Goal: Obtain resource: Obtain resource

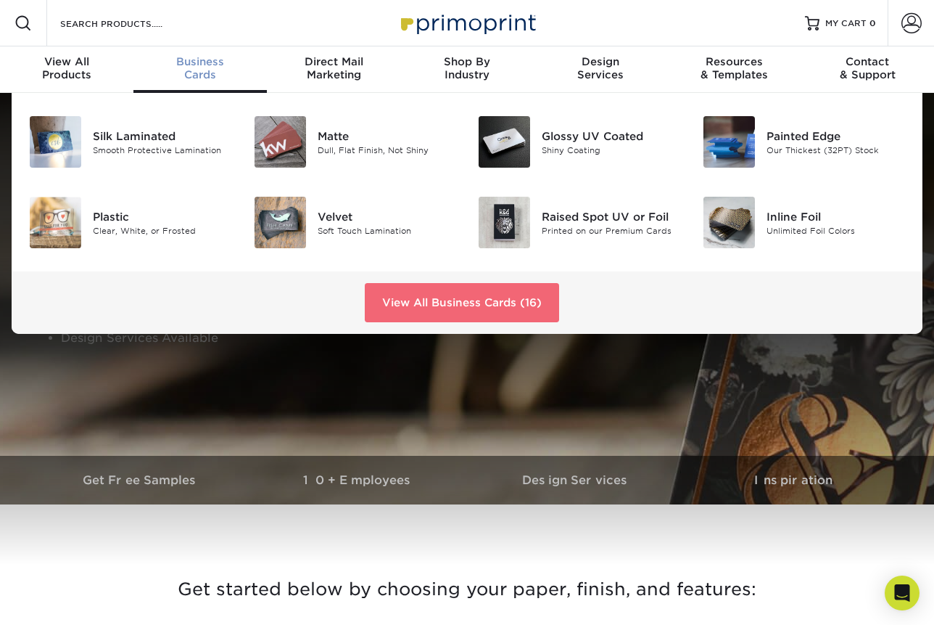
click at [446, 305] on link "View All Business Cards (16)" at bounding box center [462, 302] width 194 height 39
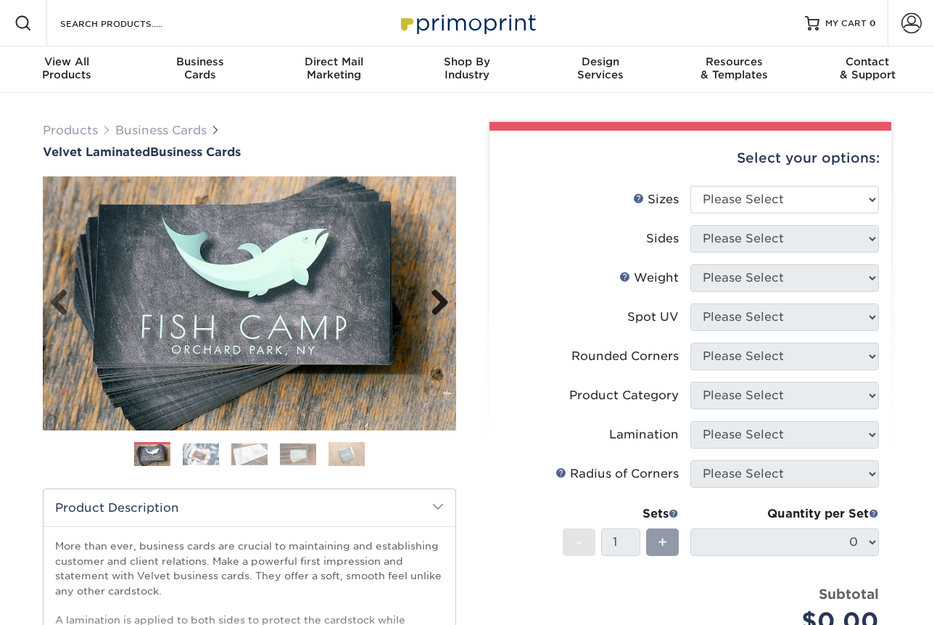
click at [436, 297] on link "Next" at bounding box center [434, 303] width 29 height 29
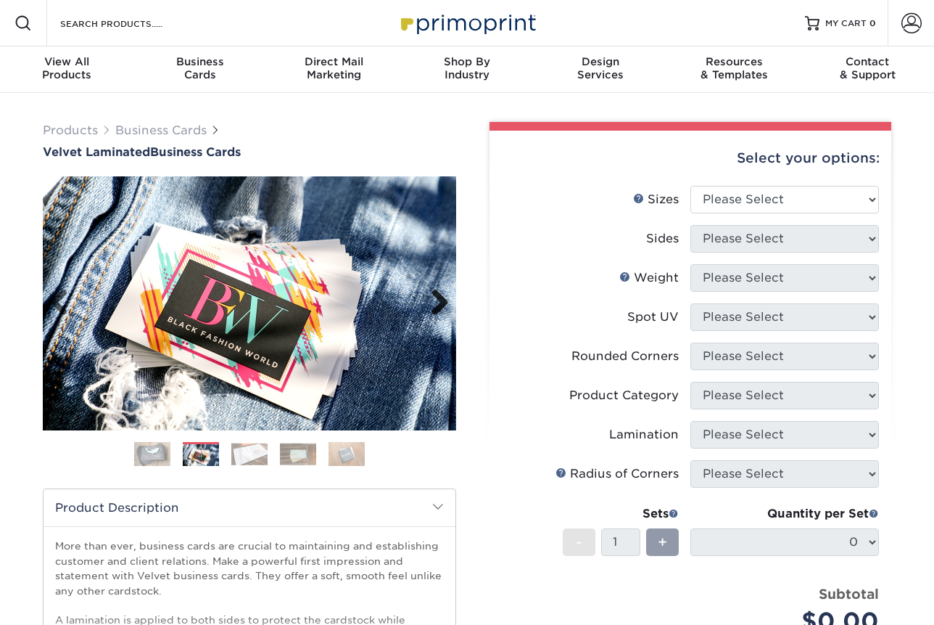
click at [436, 297] on link "Next" at bounding box center [434, 303] width 29 height 29
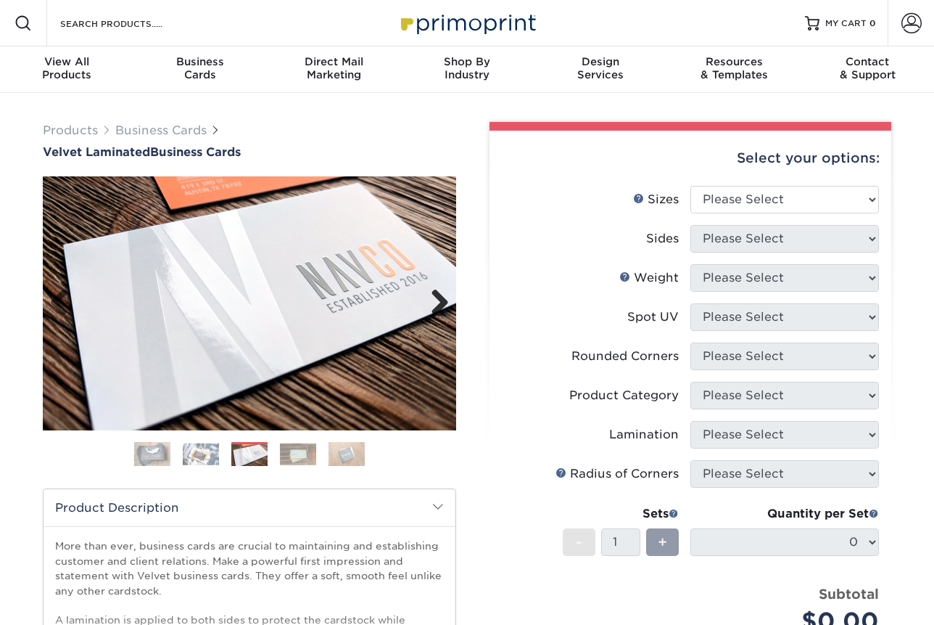
click at [436, 297] on link "Next" at bounding box center [434, 303] width 29 height 29
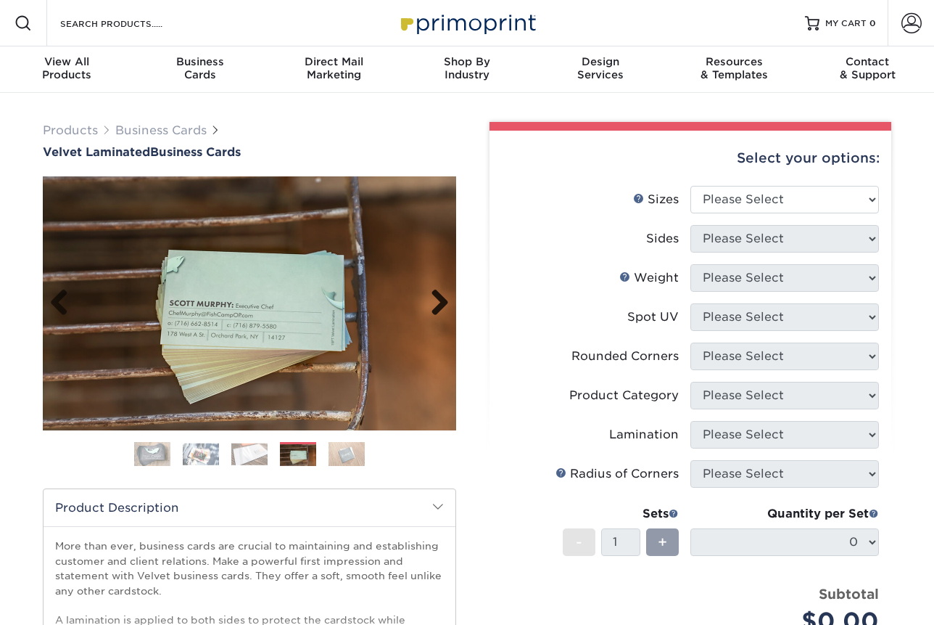
click at [436, 297] on link "Next" at bounding box center [434, 303] width 29 height 29
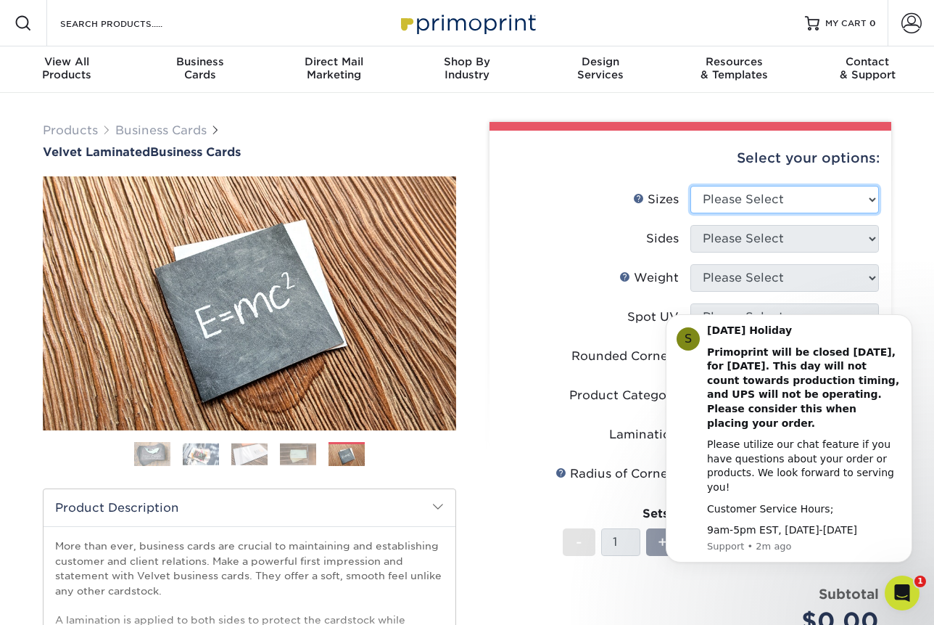
click at [745, 202] on select "Please Select 1.5" x 3.5" - Mini 1.75" x 3.5" - Mini 2" x 2" - Square 2" x 3" -…" at bounding box center [785, 200] width 189 height 28
select select "2.00x3.50"
click at [691, 186] on select "Please Select 1.5" x 3.5" - Mini 1.75" x 3.5" - Mini 2" x 2" - Square 2" x 3" -…" at bounding box center [785, 200] width 189 height 28
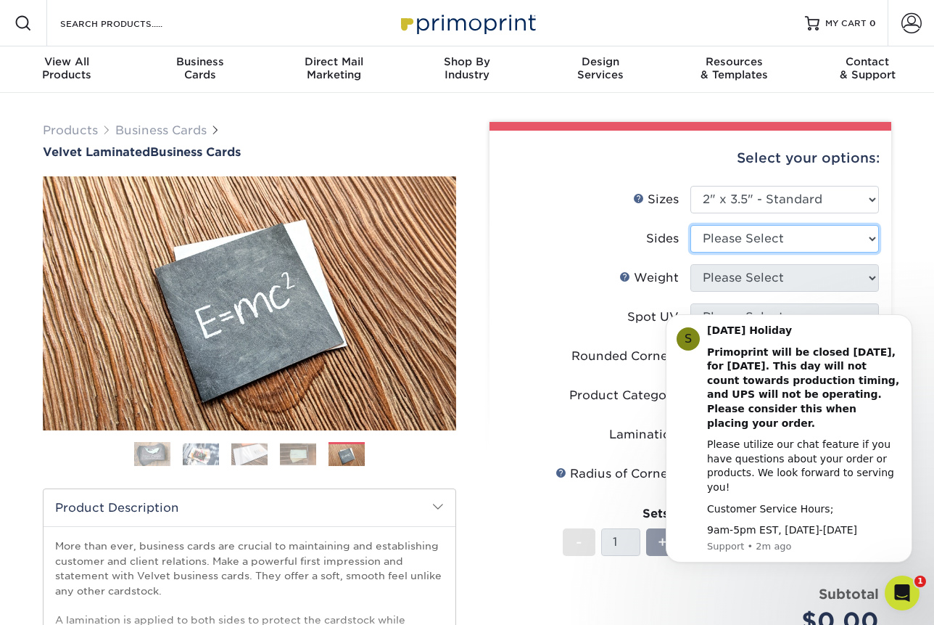
click at [769, 231] on select "Please Select Print Both Sides Print Front Only" at bounding box center [785, 239] width 189 height 28
select select "13abbda7-1d64-4f25-8bb2-c179b224825d"
click at [691, 225] on select "Please Select Print Both Sides Print Front Only" at bounding box center [785, 239] width 189 height 28
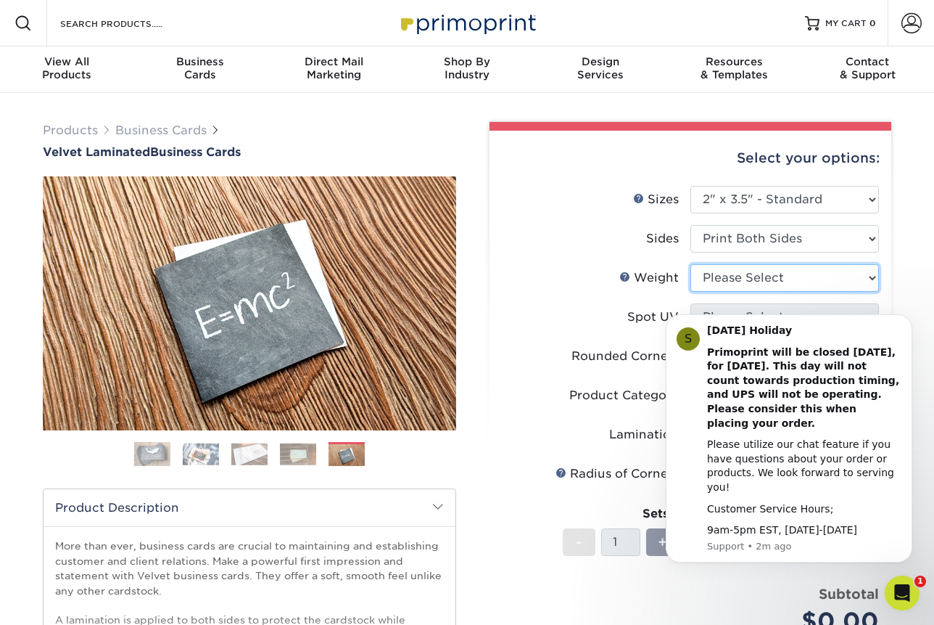
click at [784, 279] on select "Please Select 16PT" at bounding box center [785, 278] width 189 height 28
select select "16PT"
click at [691, 264] on select "Please Select 16PT" at bounding box center [785, 278] width 189 height 28
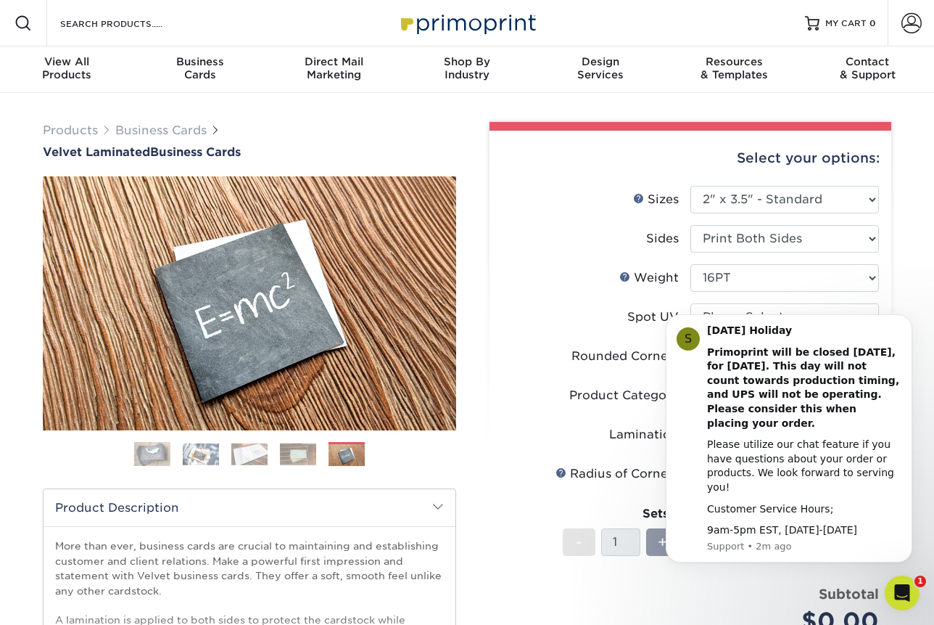
click at [770, 317] on body "S Labor Day Holiday Primoprint will be closed Monday, September 1st, for Labor …" at bounding box center [789, 446] width 279 height 267
click at [911, 323] on icon "Dismiss notification" at bounding box center [908, 319] width 8 height 8
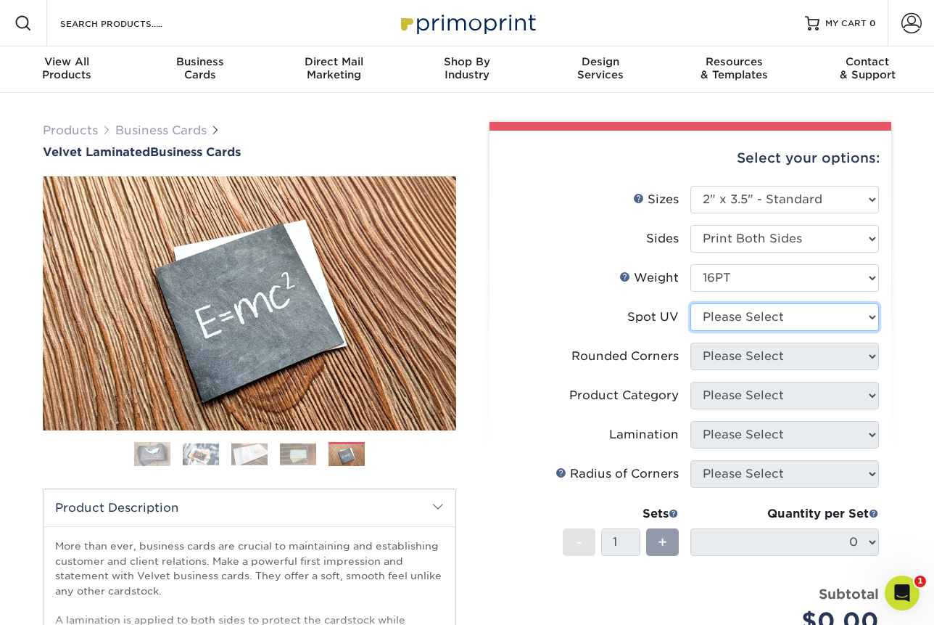
click at [831, 313] on select "Please Select No Spot UV Front and Back (Both Sides) Front Only Back Only" at bounding box center [785, 317] width 189 height 28
select select "1"
click at [691, 303] on select "Please Select No Spot UV Front and Back (Both Sides) Front Only Back Only" at bounding box center [785, 317] width 189 height 28
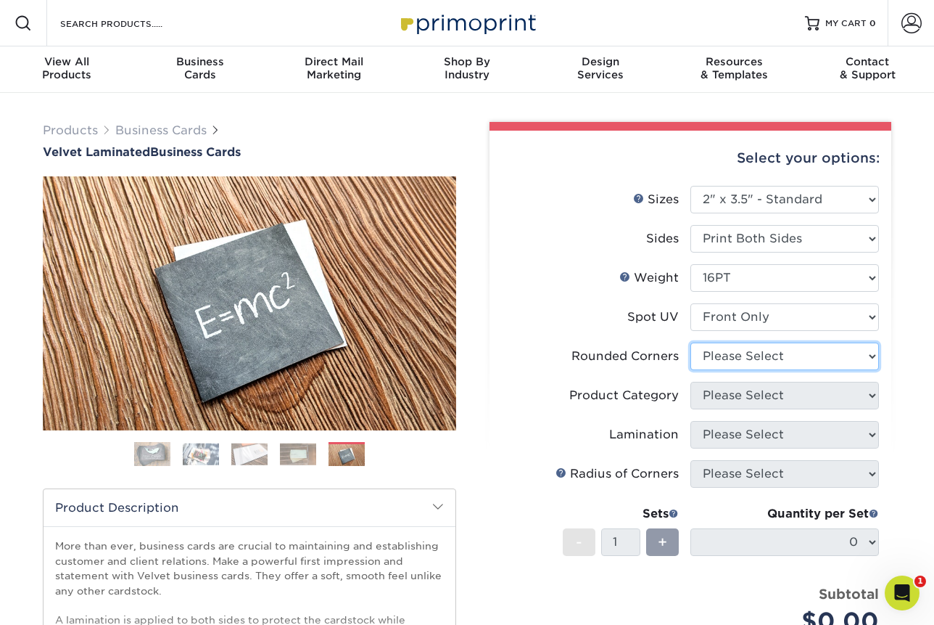
click at [835, 355] on select "Please Select Yes - Round 2 Corners Yes - Round 4 Corners No" at bounding box center [785, 356] width 189 height 28
select select "7672df9e-0e0a-464d-8e1f-920c575e4da3"
click at [691, 342] on select "Please Select Yes - Round 2 Corners Yes - Round 4 Corners No" at bounding box center [785, 356] width 189 height 28
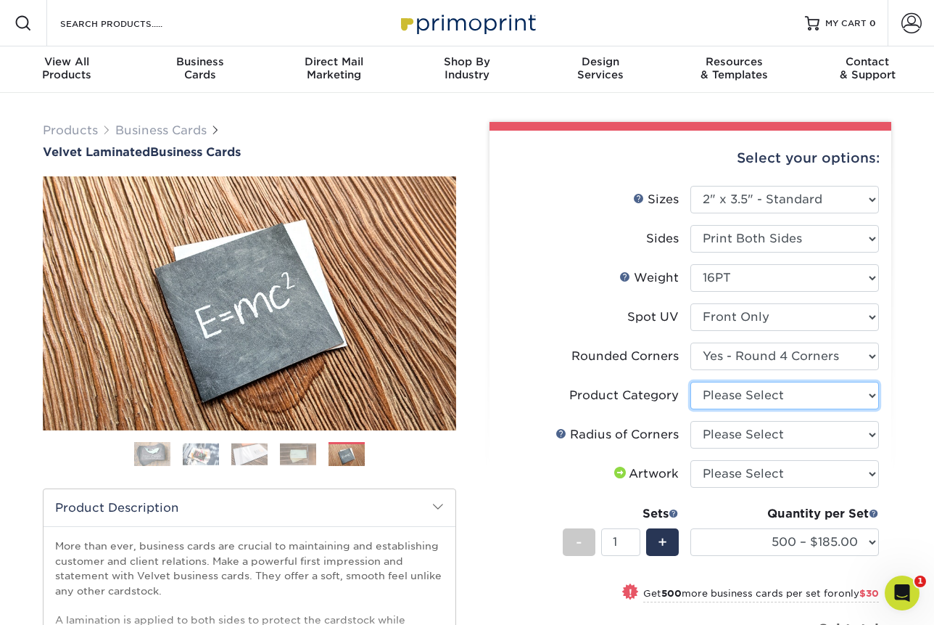
click at [815, 389] on select "Please Select Business Cards" at bounding box center [785, 396] width 189 height 28
select select "3b5148f1-0588-4f88-a218-97bcfdce65c1"
click at [691, 382] on select "Please Select Business Cards" at bounding box center [785, 396] width 189 height 28
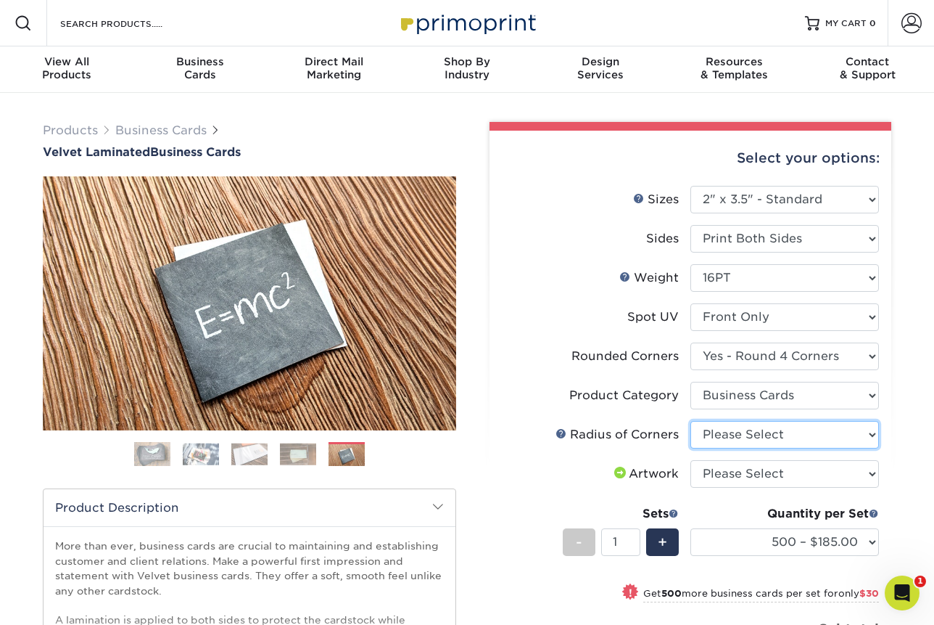
click at [815, 429] on select "Please Select Rounded 1/8" Rounded 1/4"" at bounding box center [785, 435] width 189 height 28
select select "589680c7-ee9a-431b-9d12-d7aeb1386a97"
click at [691, 421] on select "Please Select Rounded 1/8" Rounded 1/4"" at bounding box center [785, 435] width 189 height 28
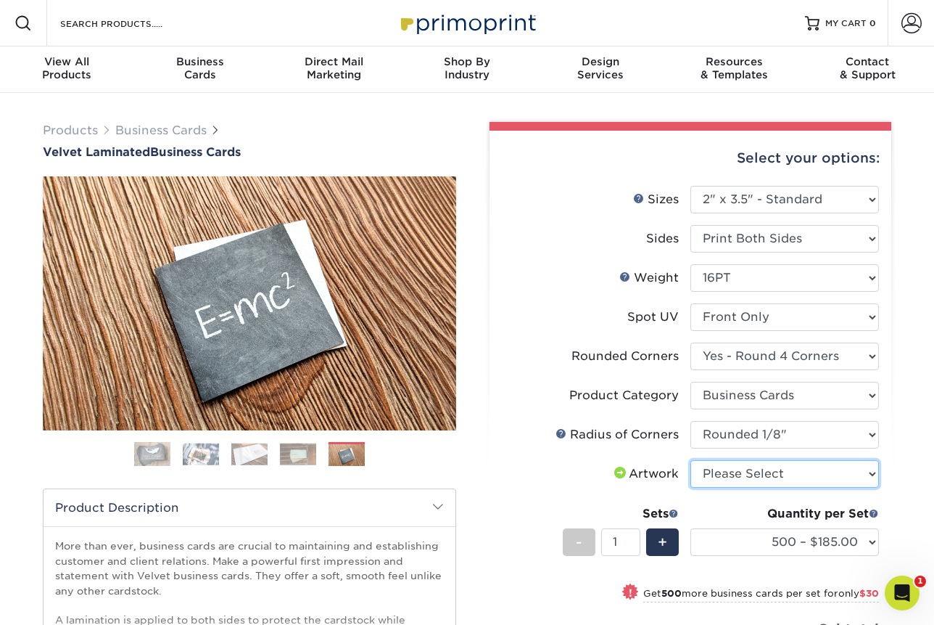
click at [820, 469] on select "Please Select I will upload files I need a design - $100" at bounding box center [785, 474] width 189 height 28
select select "upload"
click at [691, 460] on select "Please Select I will upload files I need a design - $100" at bounding box center [785, 474] width 189 height 28
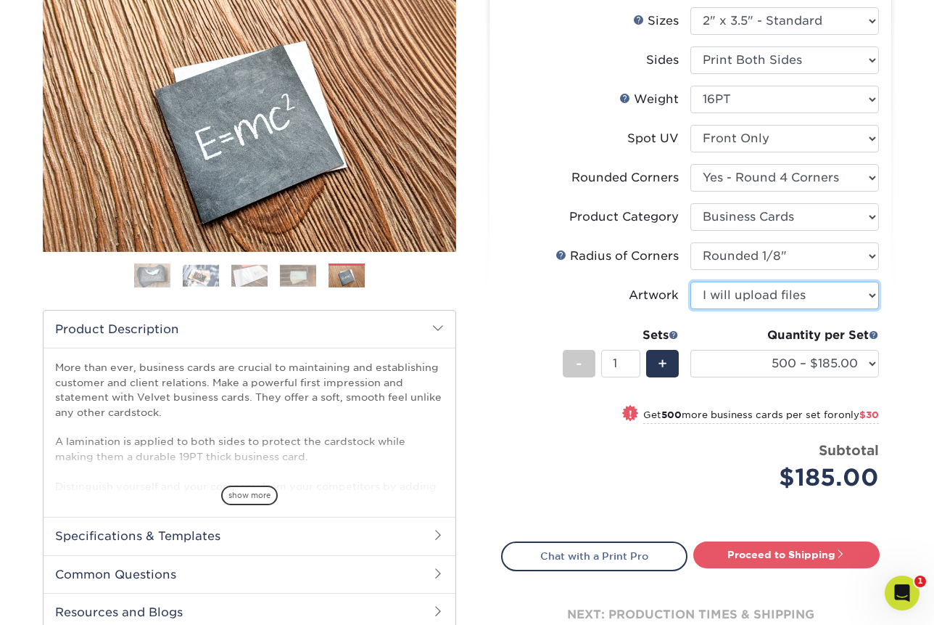
scroll to position [211, 0]
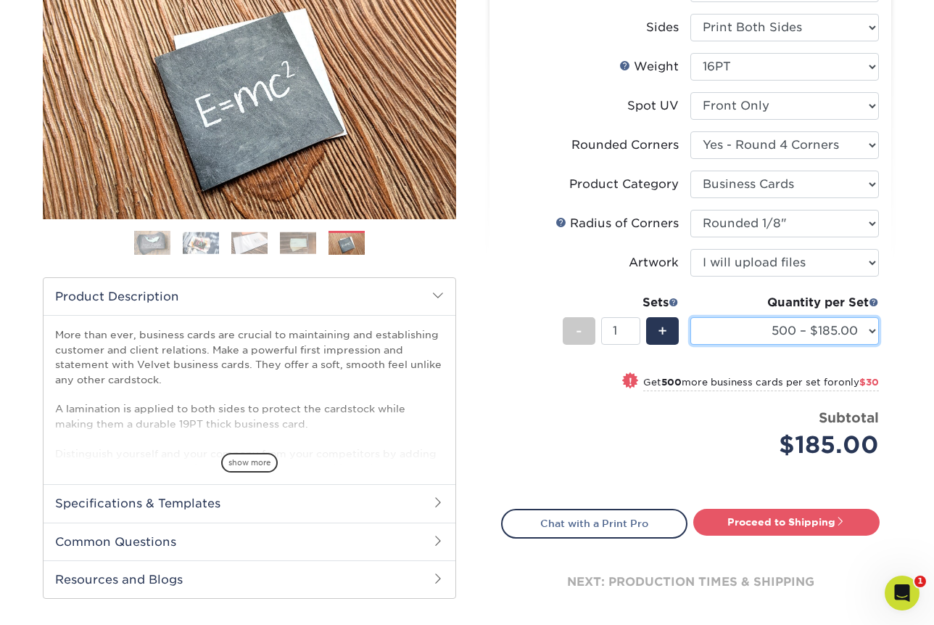
click at [841, 323] on select "500 – $185.00 1000 – $215.00 2500 – $518.00 5000 – $869.00 10000 – $1557.00" at bounding box center [785, 331] width 189 height 28
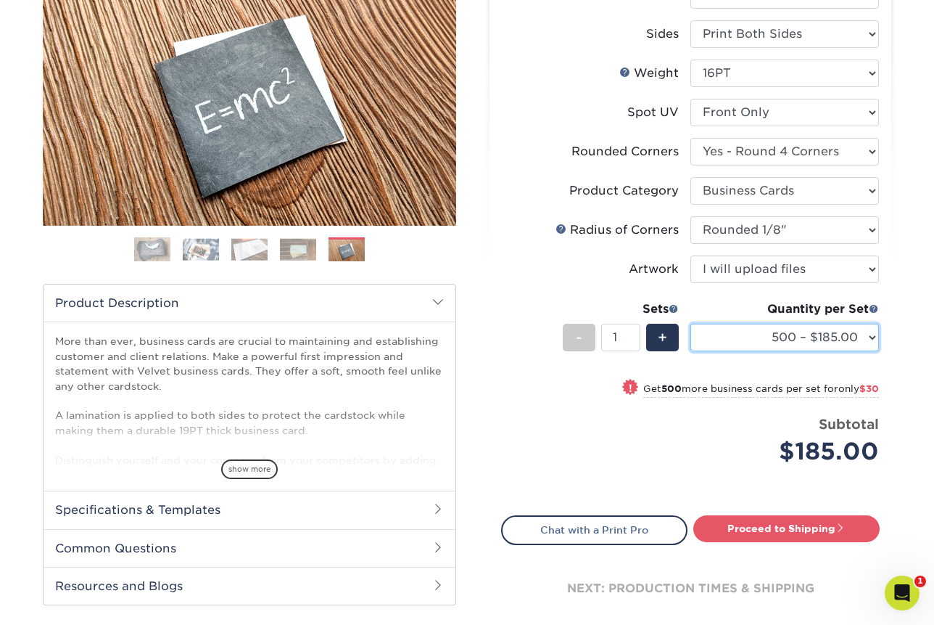
scroll to position [185, 0]
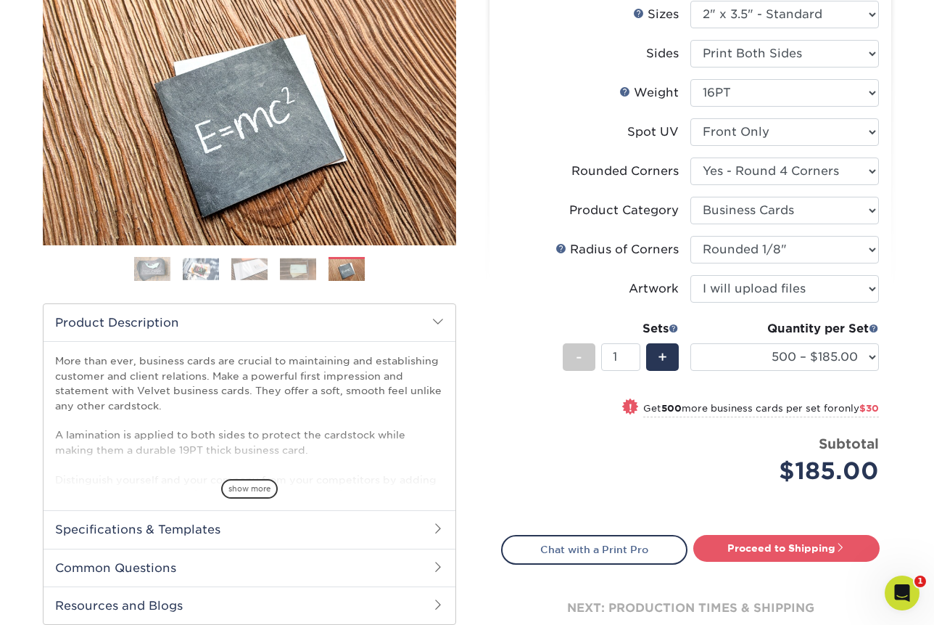
click at [305, 265] on img at bounding box center [298, 268] width 36 height 22
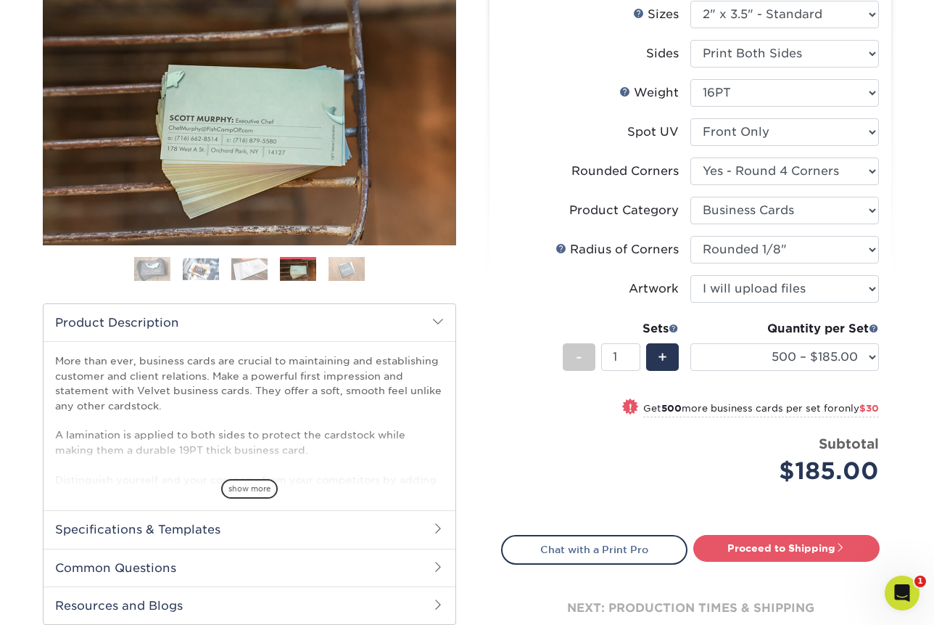
click at [347, 268] on img at bounding box center [347, 268] width 36 height 25
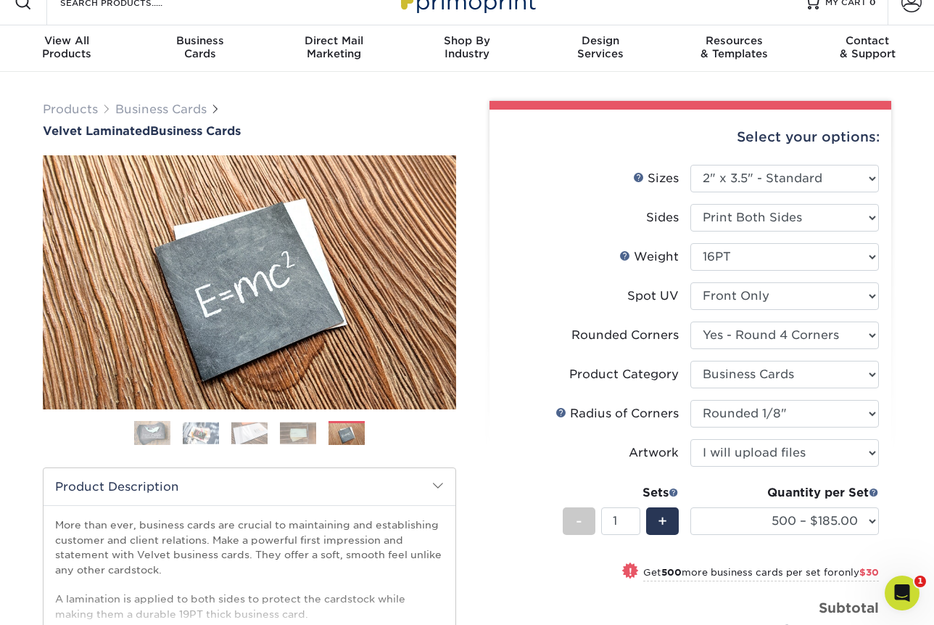
scroll to position [0, 0]
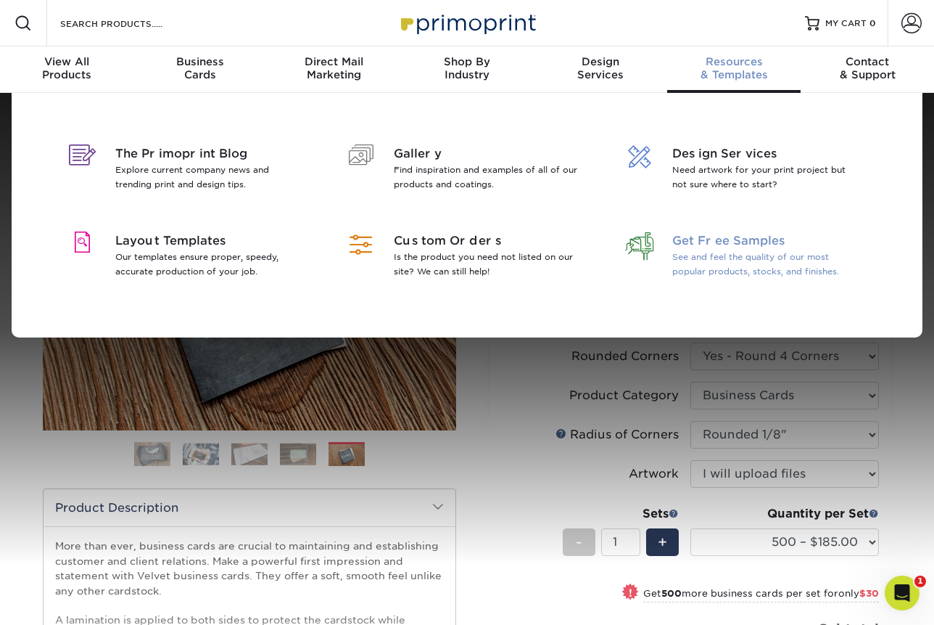
click at [753, 242] on span "Get Free Samples" at bounding box center [766, 240] width 188 height 17
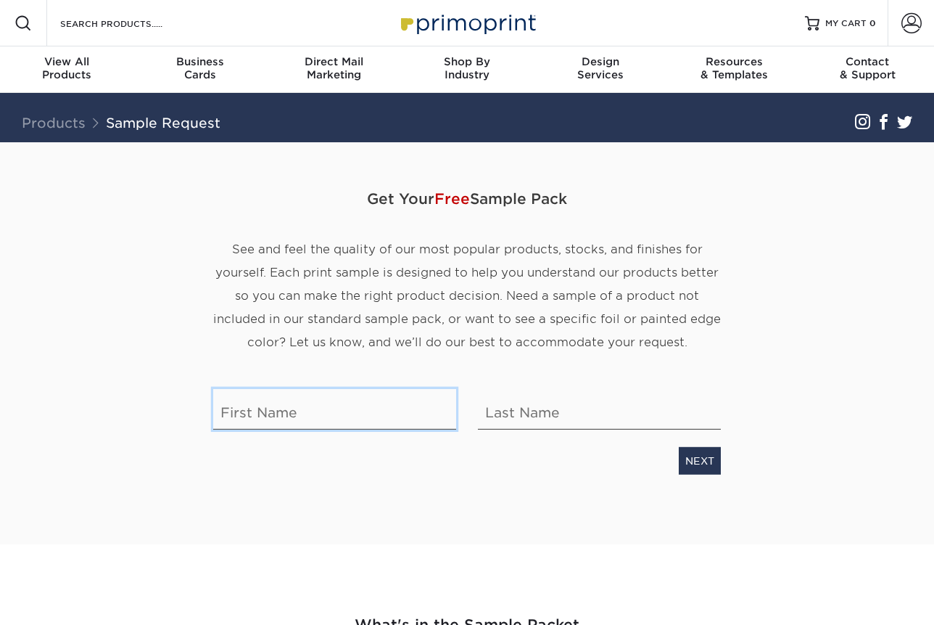
click at [276, 397] on input "text" at bounding box center [334, 409] width 243 height 41
type input "Marina"
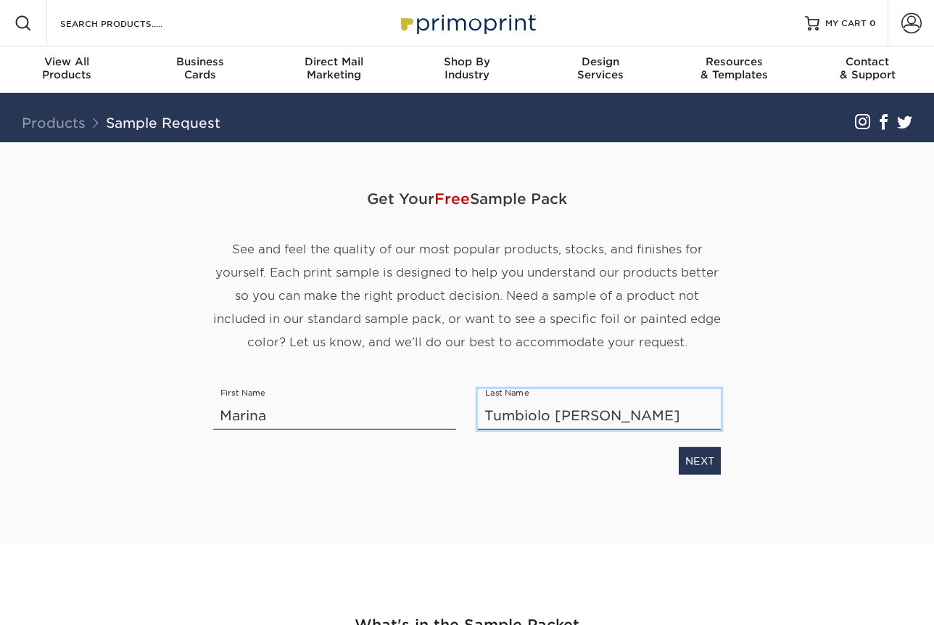
click at [535, 400] on input "Tumbiolo Tosi" at bounding box center [599, 409] width 243 height 41
type input "Tosi"
click at [694, 466] on link "NEXT" at bounding box center [700, 461] width 42 height 28
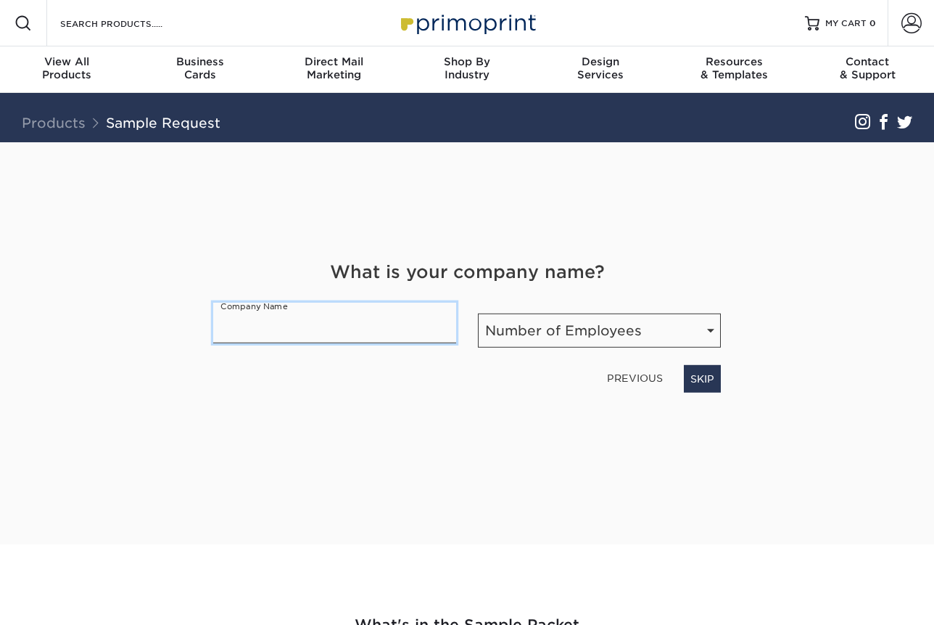
click at [382, 333] on input "text" at bounding box center [334, 322] width 243 height 41
type input "Scan American"
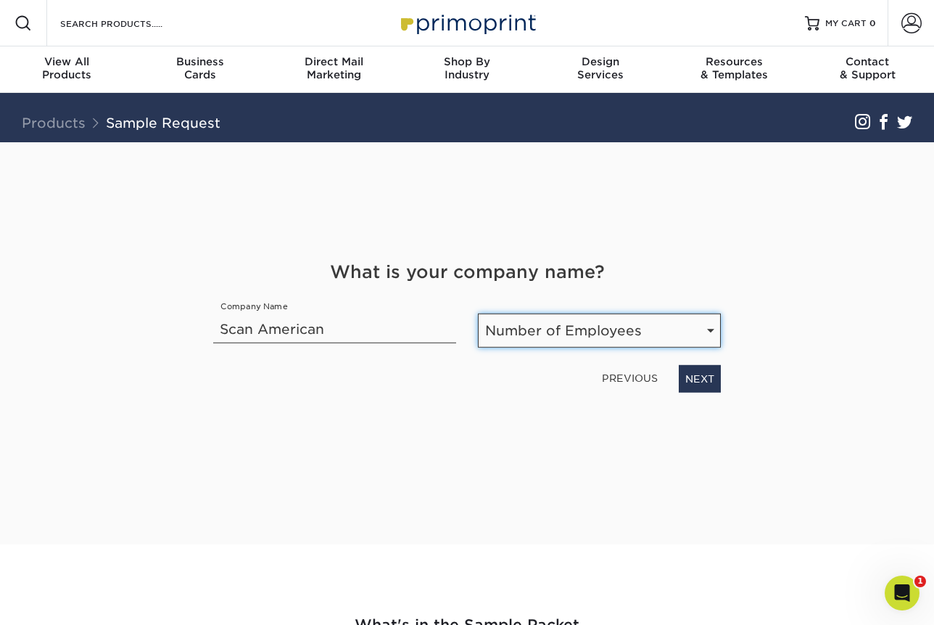
click at [511, 337] on select "Number of Employees Self-employed 1-10 employees 11-50 employees 51-200 employe…" at bounding box center [599, 330] width 243 height 34
select select "11-50"
click at [478, 313] on select "Number of Employees Self-employed 1-10 employees 11-50 employees 51-200 employe…" at bounding box center [599, 330] width 243 height 34
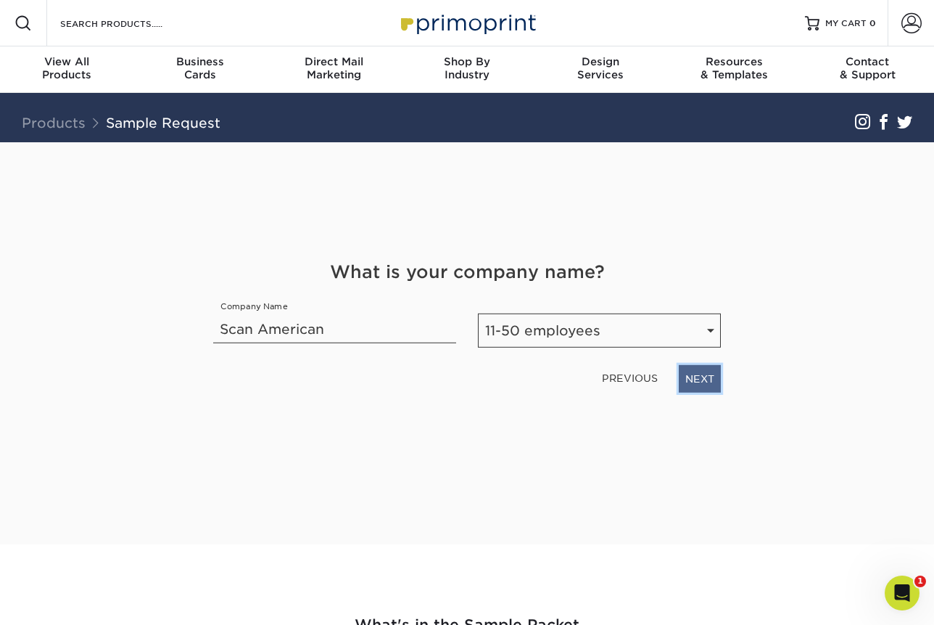
click at [712, 375] on link "NEXT" at bounding box center [700, 379] width 42 height 28
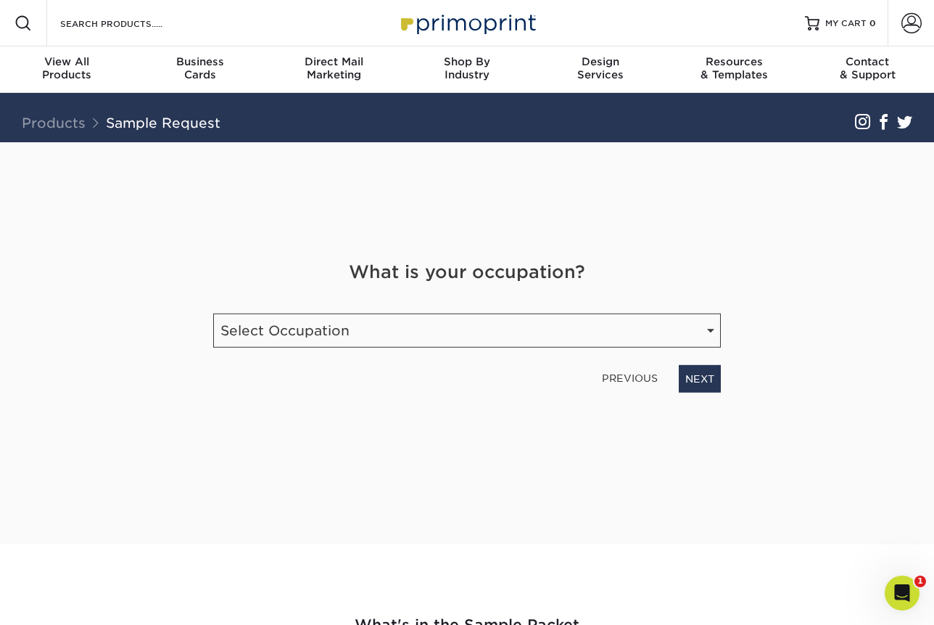
click at [458, 295] on div "What is your occupation?" at bounding box center [466, 281] width 529 height 44
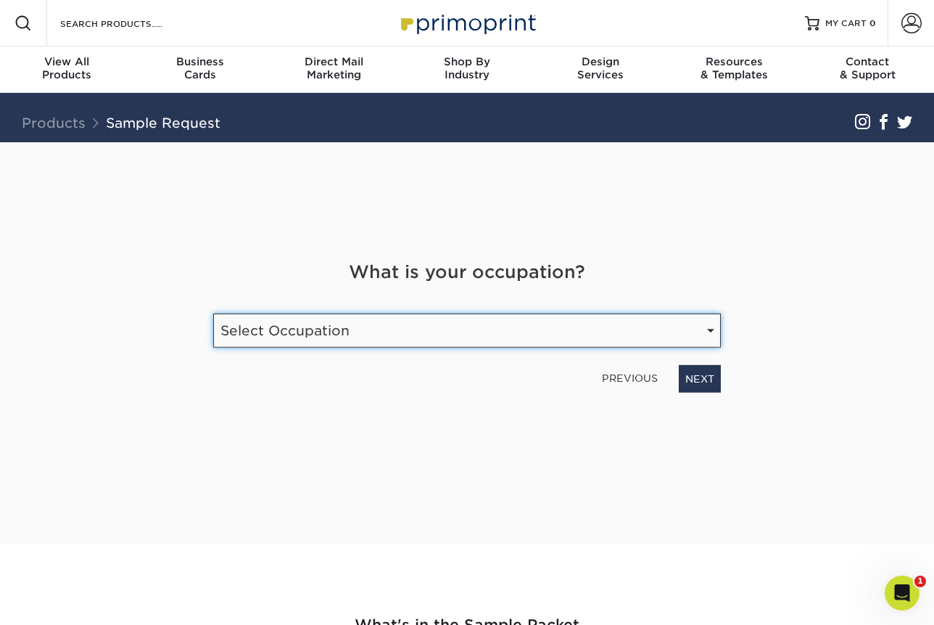
click at [461, 316] on select "Select Occupation Agency Automotive Blogger Cleaning Services Construction Educ…" at bounding box center [467, 330] width 508 height 34
select select "Marketing"
click at [213, 313] on select "Select Occupation Agency Automotive Blogger Cleaning Services Construction Educ…" at bounding box center [467, 330] width 508 height 34
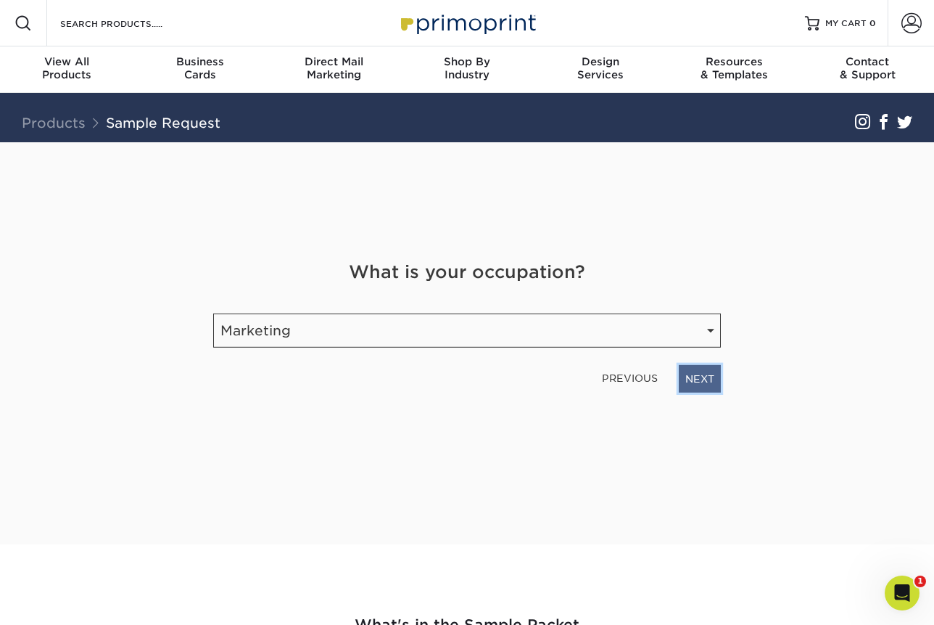
click at [700, 378] on link "NEXT" at bounding box center [700, 379] width 42 height 28
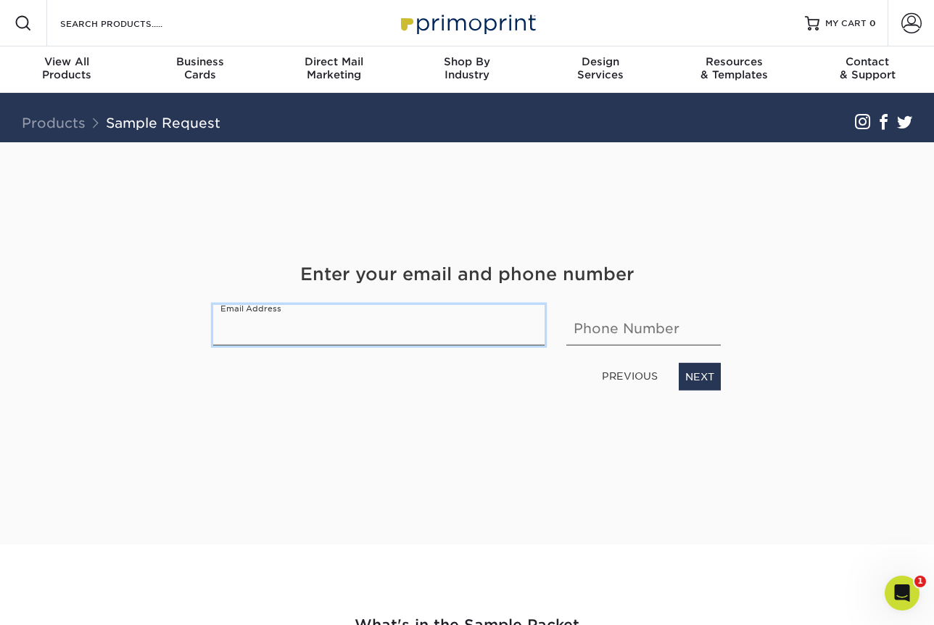
click at [395, 331] on input "email" at bounding box center [378, 325] width 331 height 41
type input "mtosi@scanamcorp.com"
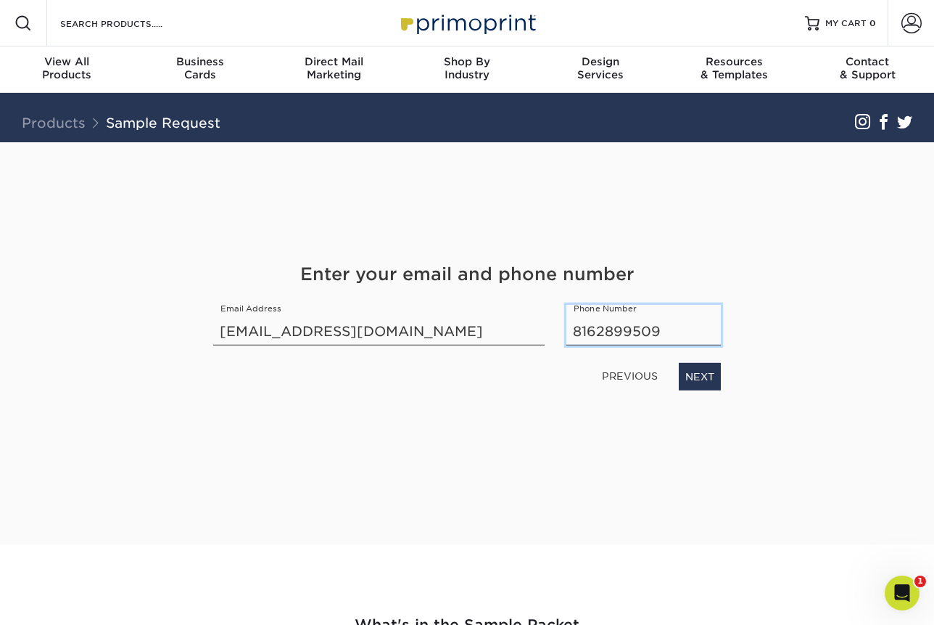
type input "8162899509"
click at [707, 209] on div "Get Your Free Sample Pack See and feel the quality of our most popular products…" at bounding box center [467, 325] width 508 height 367
click at [696, 386] on link "NEXT" at bounding box center [700, 377] width 42 height 28
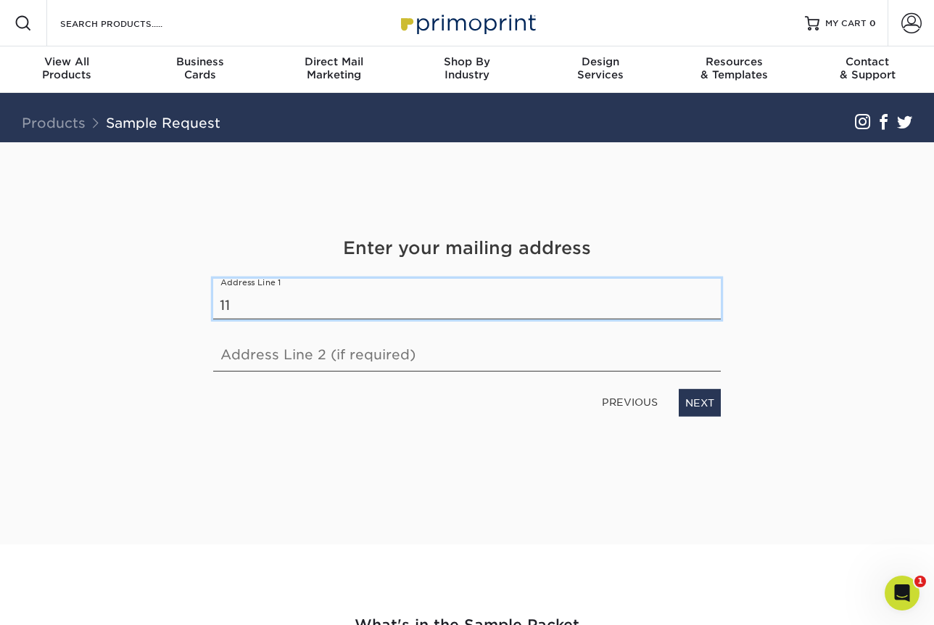
type input "1"
type input "9505 N. Congress Ave"
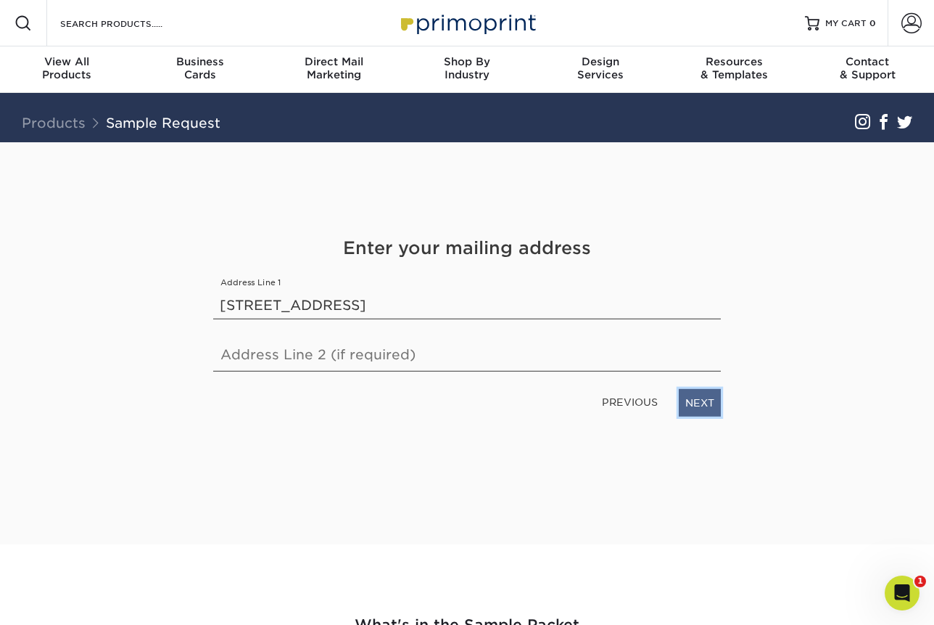
click at [712, 406] on link "NEXT" at bounding box center [700, 403] width 42 height 28
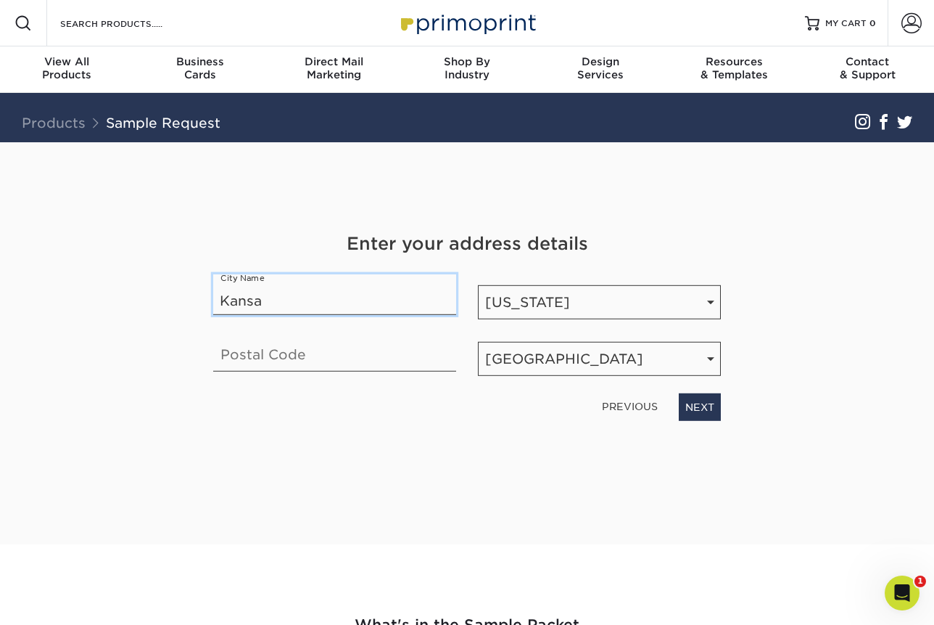
type input "Kansas City"
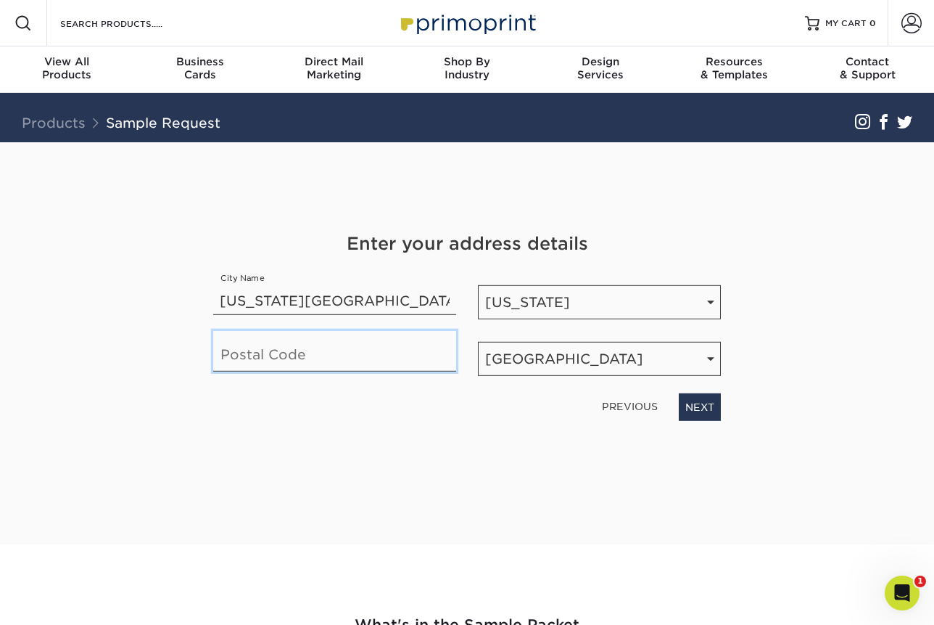
type input "64155-2737"
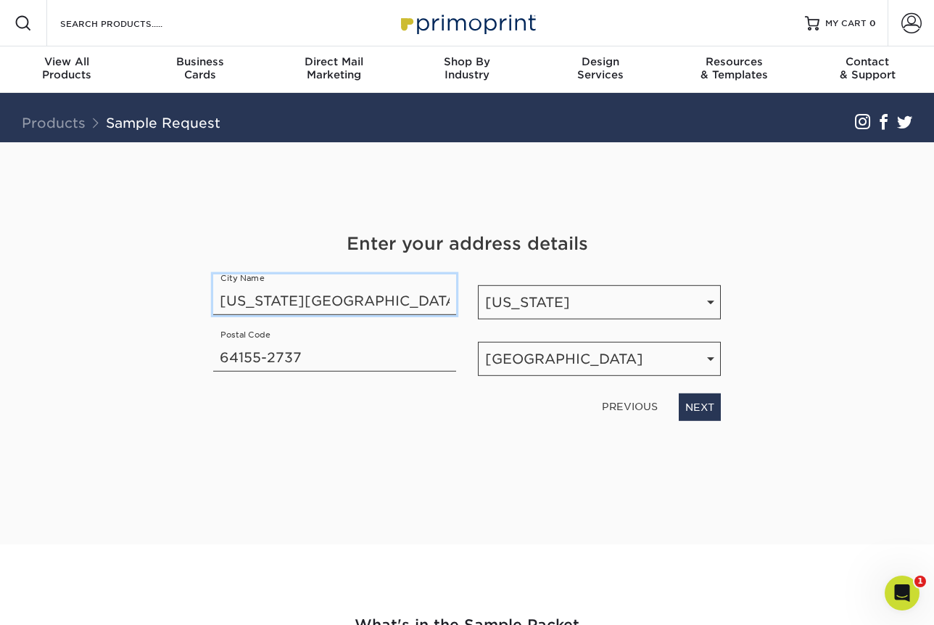
type input "Kansas City"
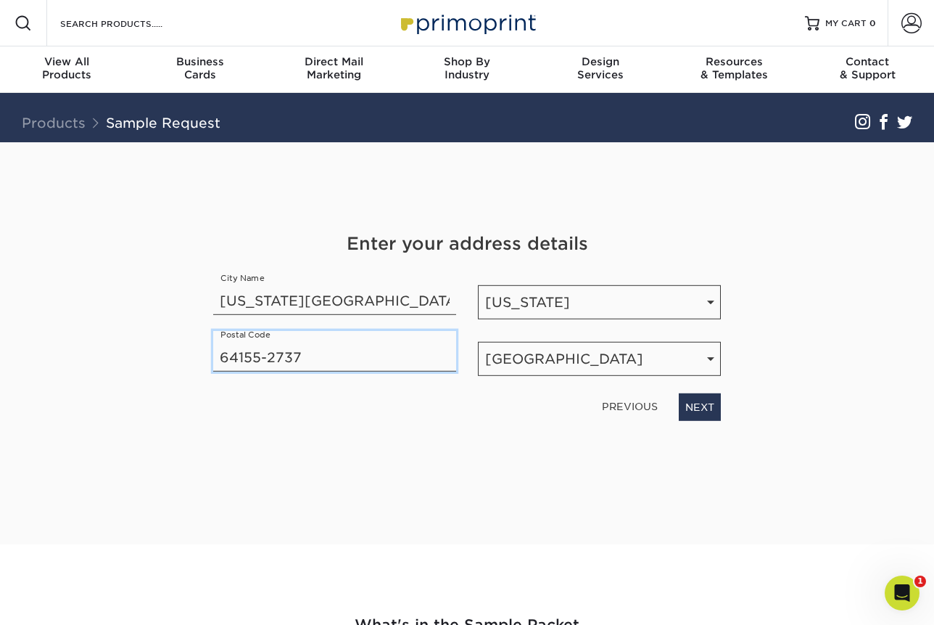
click at [242, 341] on input "64155-2737" at bounding box center [334, 351] width 243 height 41
click at [247, 350] on input "64155-2737" at bounding box center [334, 351] width 243 height 41
type input "64153"
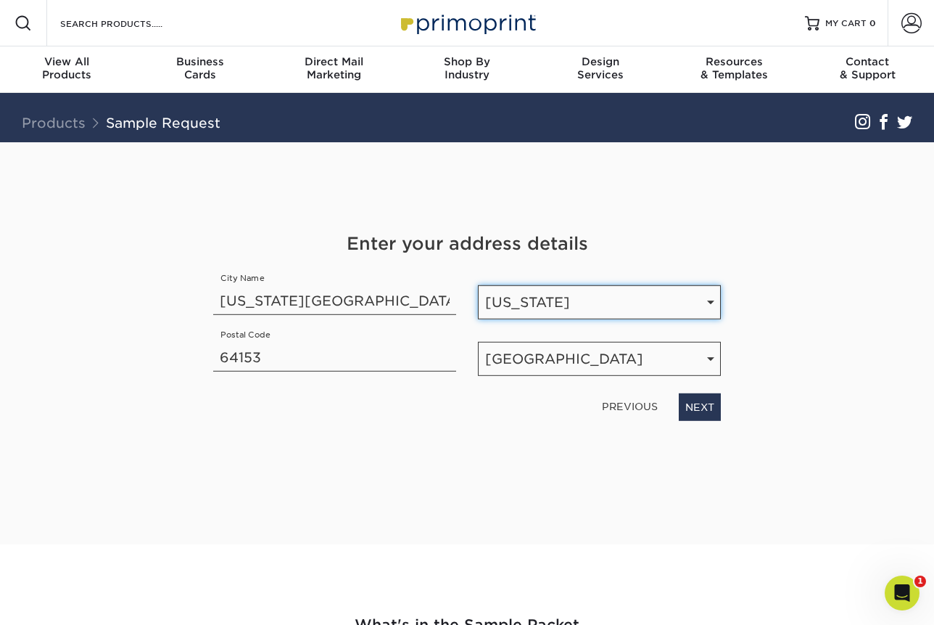
click at [559, 301] on select "State / Province Alabama Alaska Arizona Arkansas California Colorado Connecticu…" at bounding box center [599, 302] width 243 height 34
click at [478, 285] on select "State / Province Alabama Alaska Arizona Arkansas California Colorado Connecticu…" at bounding box center [599, 302] width 243 height 34
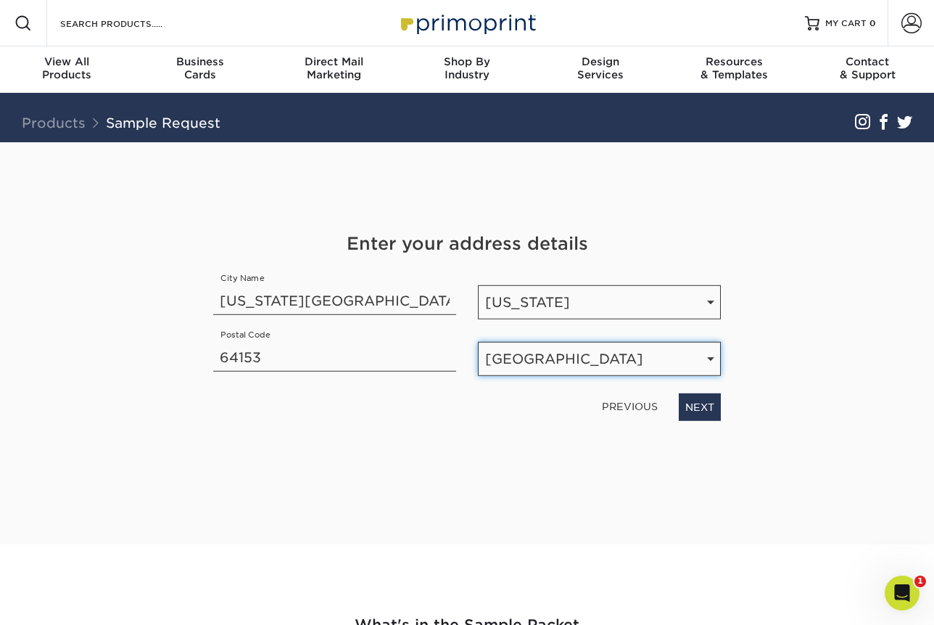
click at [578, 371] on select "Select Country United States Canada" at bounding box center [599, 359] width 243 height 34
click at [478, 342] on select "Select Country United States Canada" at bounding box center [599, 359] width 243 height 34
click at [582, 355] on select "Select Country United States Canada" at bounding box center [599, 359] width 243 height 34
select select "US"
click at [478, 342] on select "Select Country United States Canada" at bounding box center [599, 359] width 243 height 34
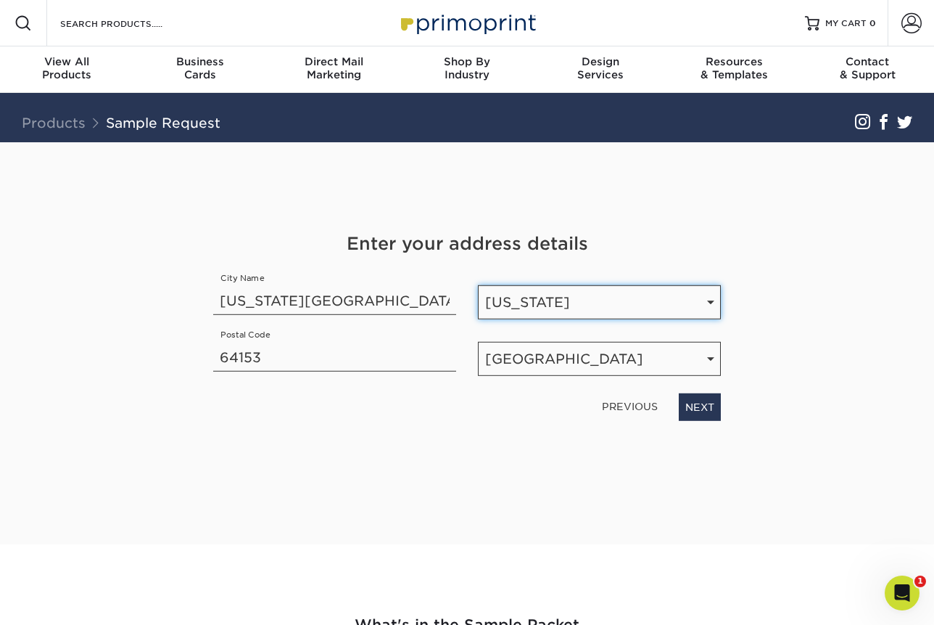
click at [572, 287] on select "State / Province Alabama Alaska Arizona Arkansas California Colorado Connecticu…" at bounding box center [599, 302] width 243 height 34
click at [478, 285] on select "State / Province Alabama Alaska Arizona Arkansas California Colorado Connecticu…" at bounding box center [599, 302] width 243 height 34
click at [587, 300] on select "State / Province Alabama Alaska Arizona Arkansas California Colorado Connecticu…" at bounding box center [599, 302] width 243 height 34
select select "MO"
click at [478, 285] on select "State / Province Alabama Alaska Arizona Arkansas California Colorado Connecticu…" at bounding box center [599, 302] width 243 height 34
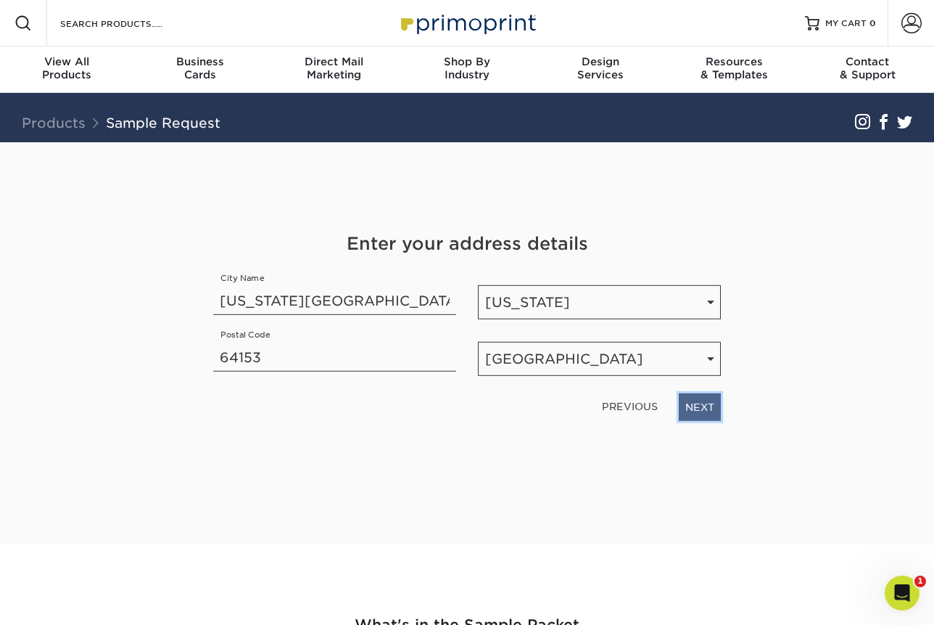
click at [707, 403] on link "NEXT" at bounding box center [700, 407] width 42 height 28
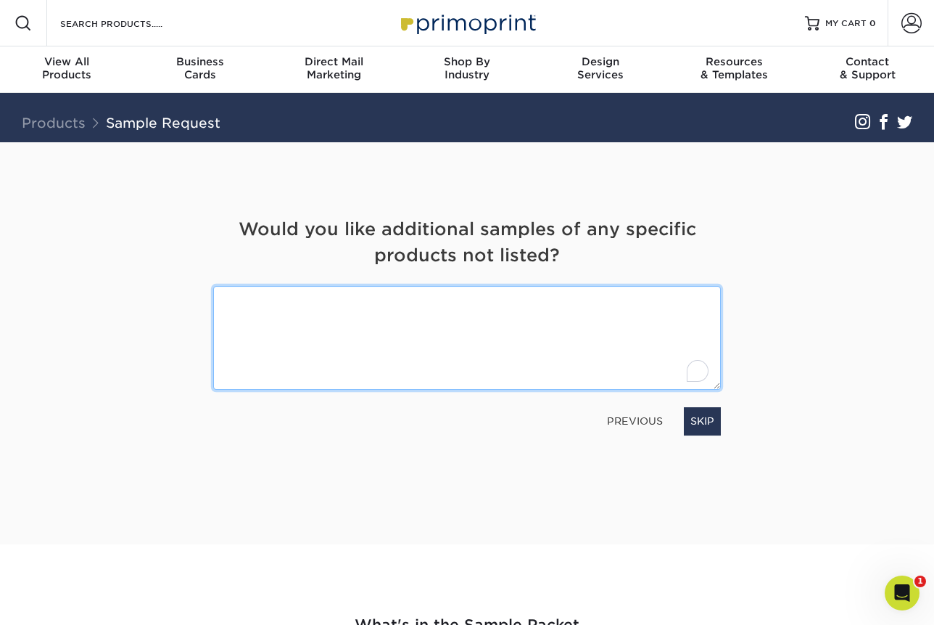
click at [474, 325] on textarea "To enrich screen reader interactions, please activate Accessibility in Grammarl…" at bounding box center [467, 338] width 508 height 104
type textarea "V"
type textarea "Business cards is my main need. Brochures and flyers paper quality is the 2nd a…"
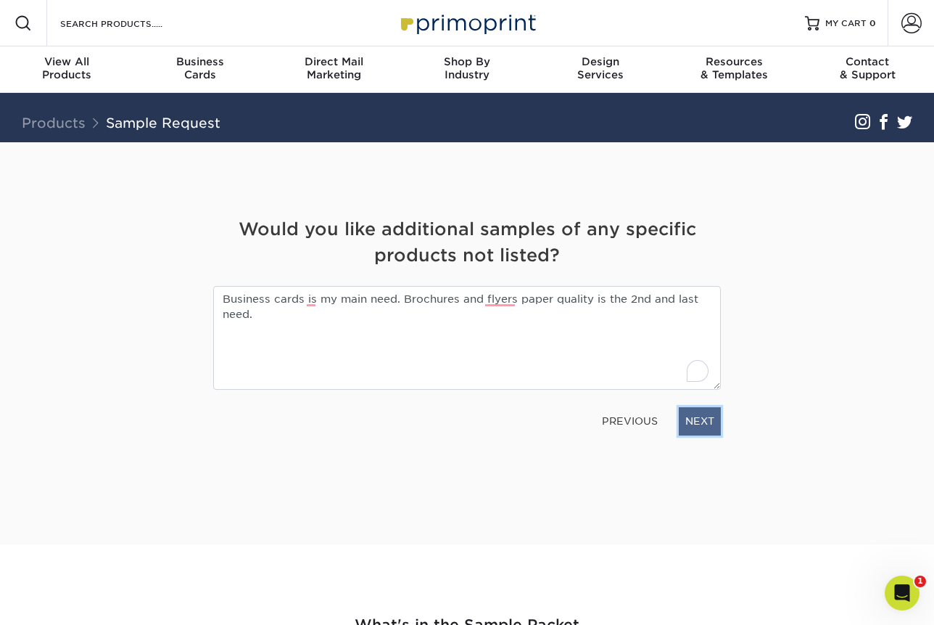
click at [709, 419] on link "NEXT" at bounding box center [700, 421] width 42 height 28
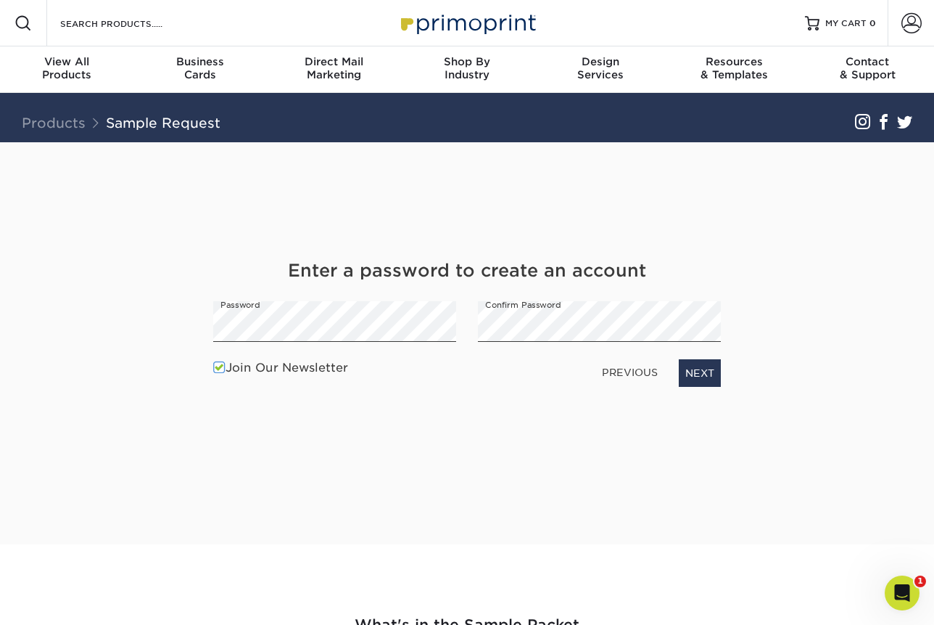
click at [278, 369] on label "Join Our Newsletter" at bounding box center [280, 367] width 135 height 17
click at [0, 0] on input "Join Our Newsletter" at bounding box center [0, 0] width 0 height 0
click at [688, 378] on link "NEXT" at bounding box center [700, 373] width 42 height 28
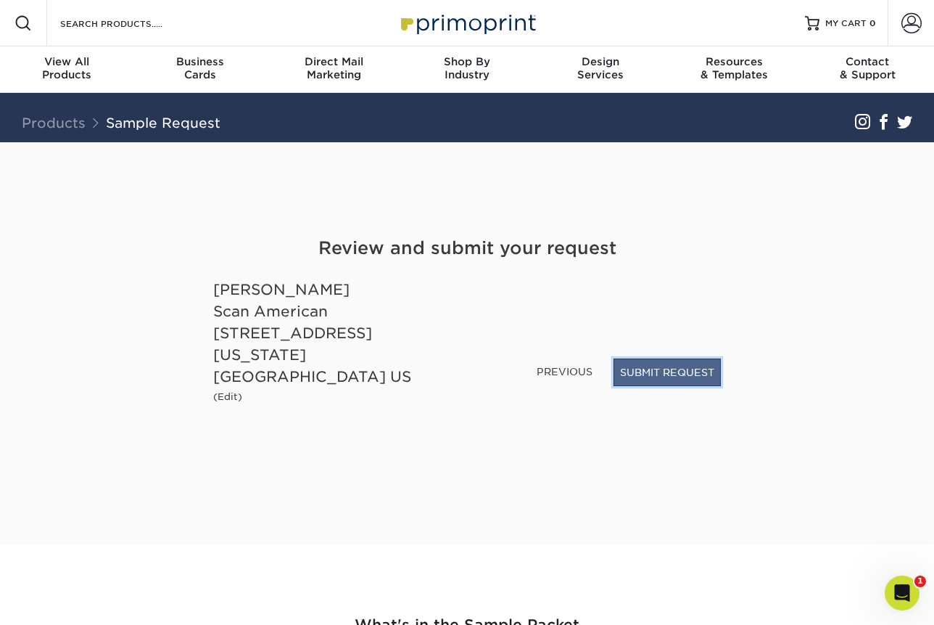
click at [669, 379] on button "SUBMIT REQUEST" at bounding box center [667, 372] width 107 height 28
